Goal: Information Seeking & Learning: Learn about a topic

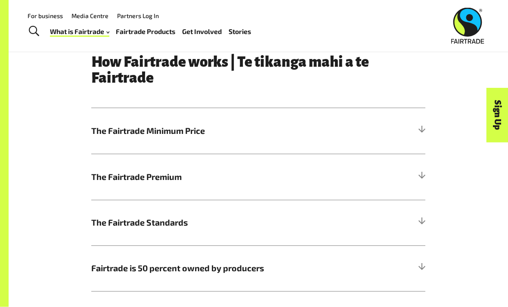
scroll to position [363, 0]
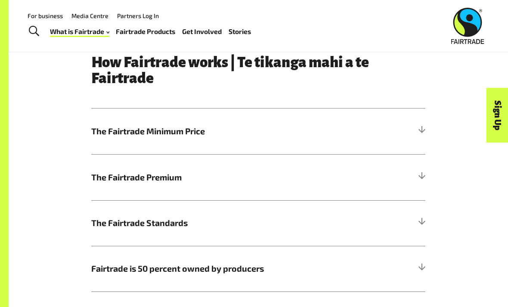
click at [117, 133] on span "The Fairtrade Minimum Price" at bounding box center [216, 131] width 251 height 13
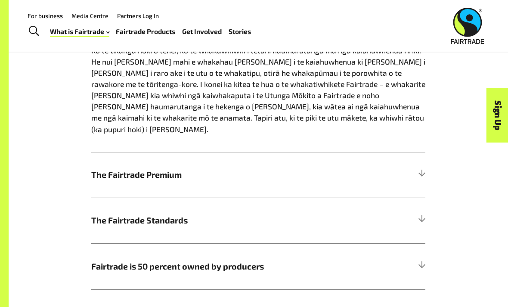
scroll to position [549, 0]
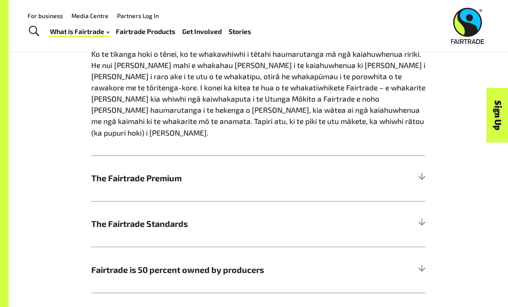
click at [186, 156] on h5 "The Fairtrade Premium" at bounding box center [258, 179] width 334 height 46
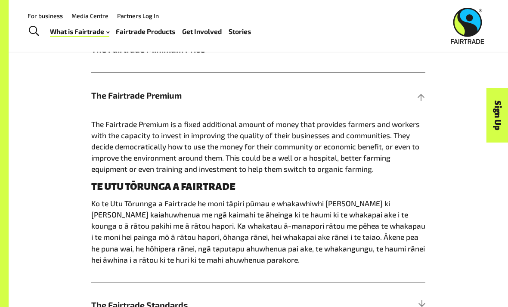
scroll to position [445, 0]
click at [418, 92] on div at bounding box center [422, 96] width 8 height 8
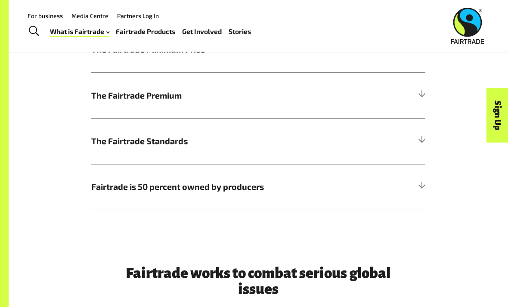
click at [424, 137] on div at bounding box center [422, 141] width 8 height 8
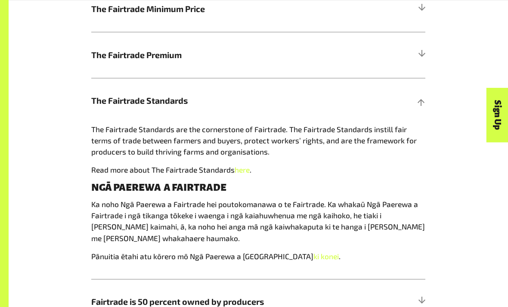
scroll to position [486, 0]
click at [482, 167] on div "How Fairtrade works | Te tikanga mahi a te Fairtrade The Fairtrade Minimum Pric…" at bounding box center [259, 128] width 500 height 449
click at [435, 109] on div "How Fairtrade works | Te tikanga mahi a te Fairtrade The Fairtrade Minimum Pric…" at bounding box center [259, 129] width 414 height 394
click at [423, 100] on div at bounding box center [422, 101] width 8 height 8
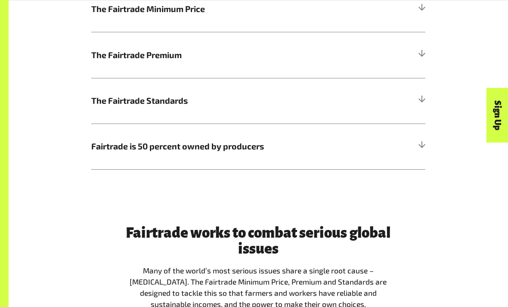
click at [418, 139] on h5 "Fairtrade is 50 percent owned by producers" at bounding box center [258, 147] width 334 height 46
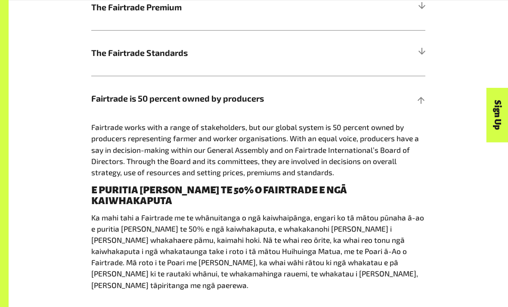
scroll to position [533, 0]
click at [452, 66] on div "How Fairtrade works | Te tikanga mahi a te Fairtrade The Fairtrade Minimum Pric…" at bounding box center [259, 96] width 414 height 424
click at [467, 106] on div "How Fairtrade works | Te tikanga mahi a te Fairtrade The Fairtrade Minimum Pric…" at bounding box center [259, 97] width 500 height 480
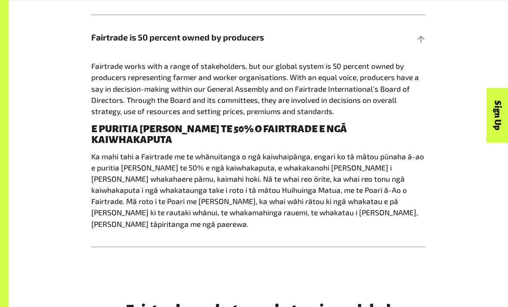
scroll to position [595, 0]
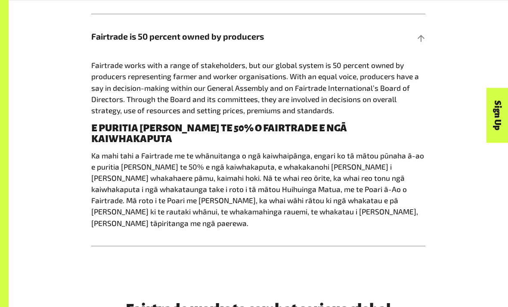
click at [421, 38] on div at bounding box center [422, 37] width 8 height 8
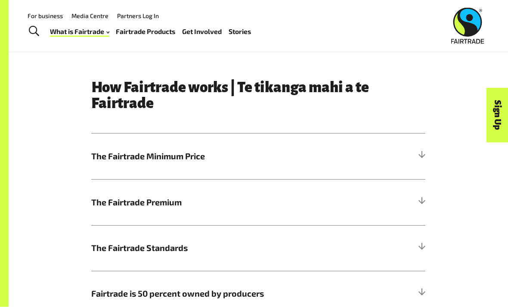
scroll to position [340, 0]
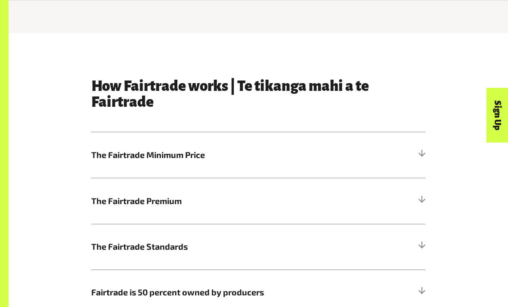
click at [422, 190] on h5 "The Fairtrade Premium" at bounding box center [258, 201] width 334 height 46
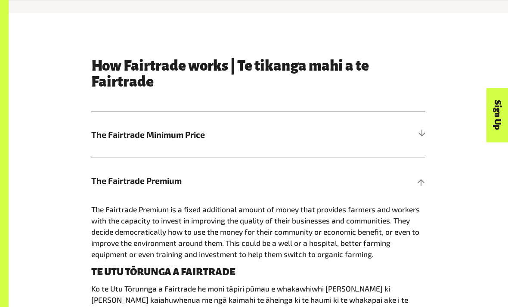
scroll to position [360, 0]
click at [424, 175] on h5 "The Fairtrade Premium" at bounding box center [258, 181] width 334 height 46
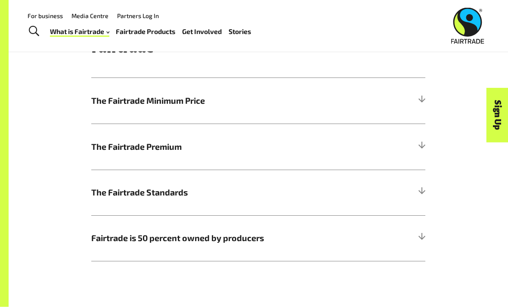
click at [425, 191] on div at bounding box center [422, 193] width 8 height 8
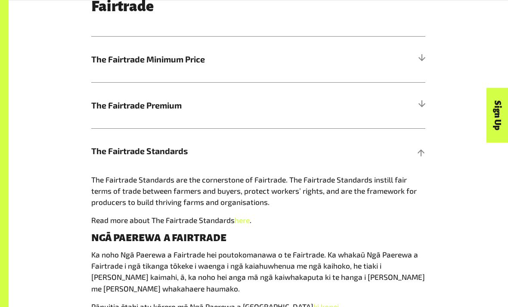
scroll to position [434, 0]
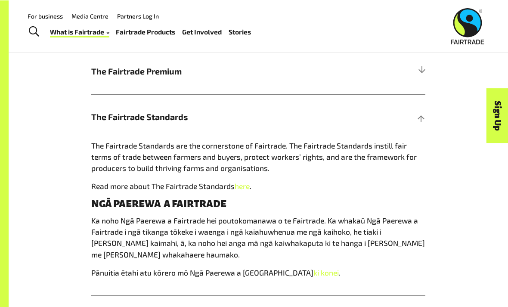
click at [422, 110] on h5 "The Fairtrade Standards" at bounding box center [258, 117] width 334 height 46
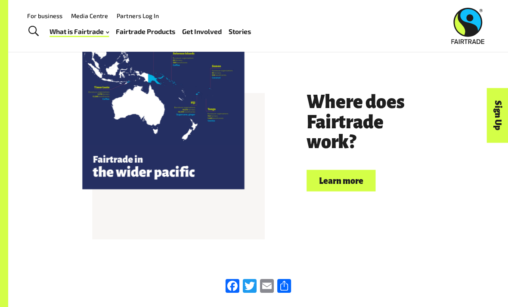
scroll to position [1716, 0]
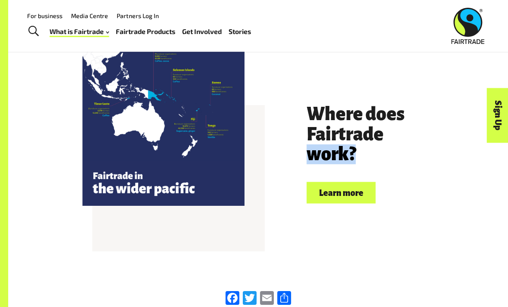
click at [345, 182] on link "Learn more" at bounding box center [341, 193] width 69 height 22
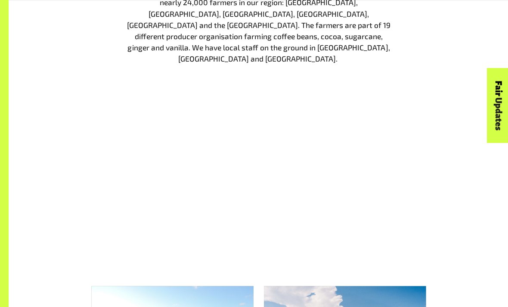
scroll to position [1062, 0]
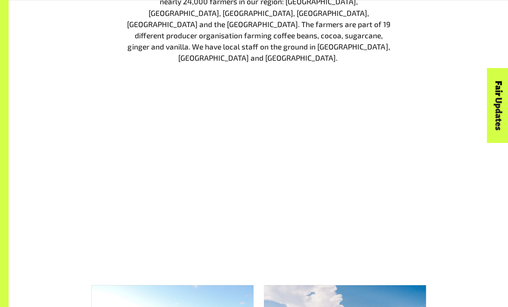
click at [406, 101] on div "Fairtrade in the Pacific Fairtrade Australia New Zealand is focused on the fair…" at bounding box center [259, 83] width 414 height 291
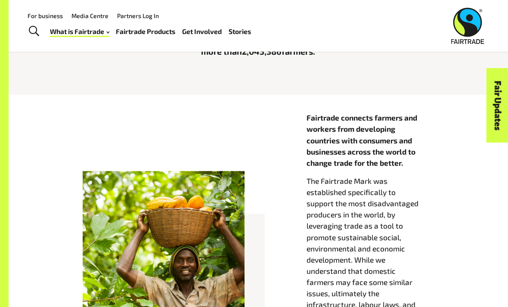
scroll to position [233, 0]
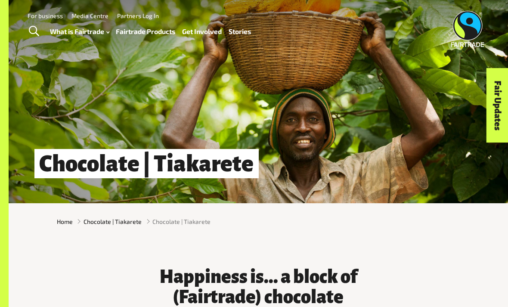
click at [352, 158] on div "Chocolate | Tiakarete" at bounding box center [259, 163] width 500 height 27
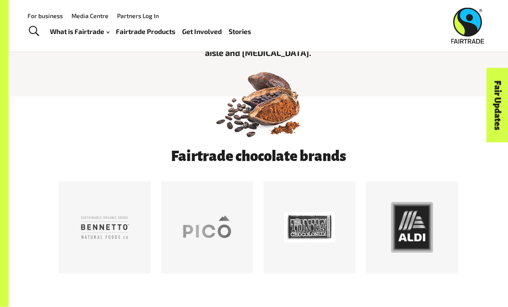
scroll to position [309, 0]
click at [421, 224] on div at bounding box center [412, 227] width 51 height 51
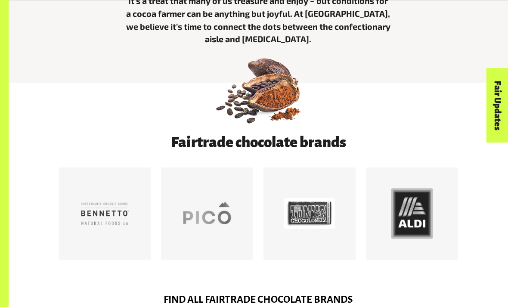
click at [299, 213] on div at bounding box center [309, 213] width 51 height 51
click at [415, 212] on div at bounding box center [412, 213] width 51 height 51
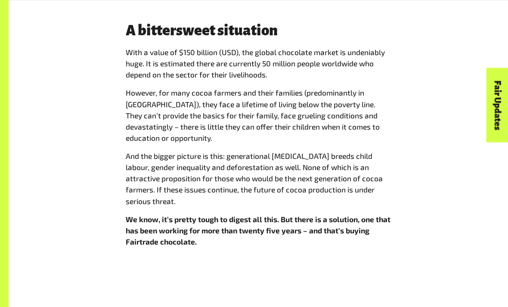
scroll to position [641, 0]
